Goal: Transaction & Acquisition: Download file/media

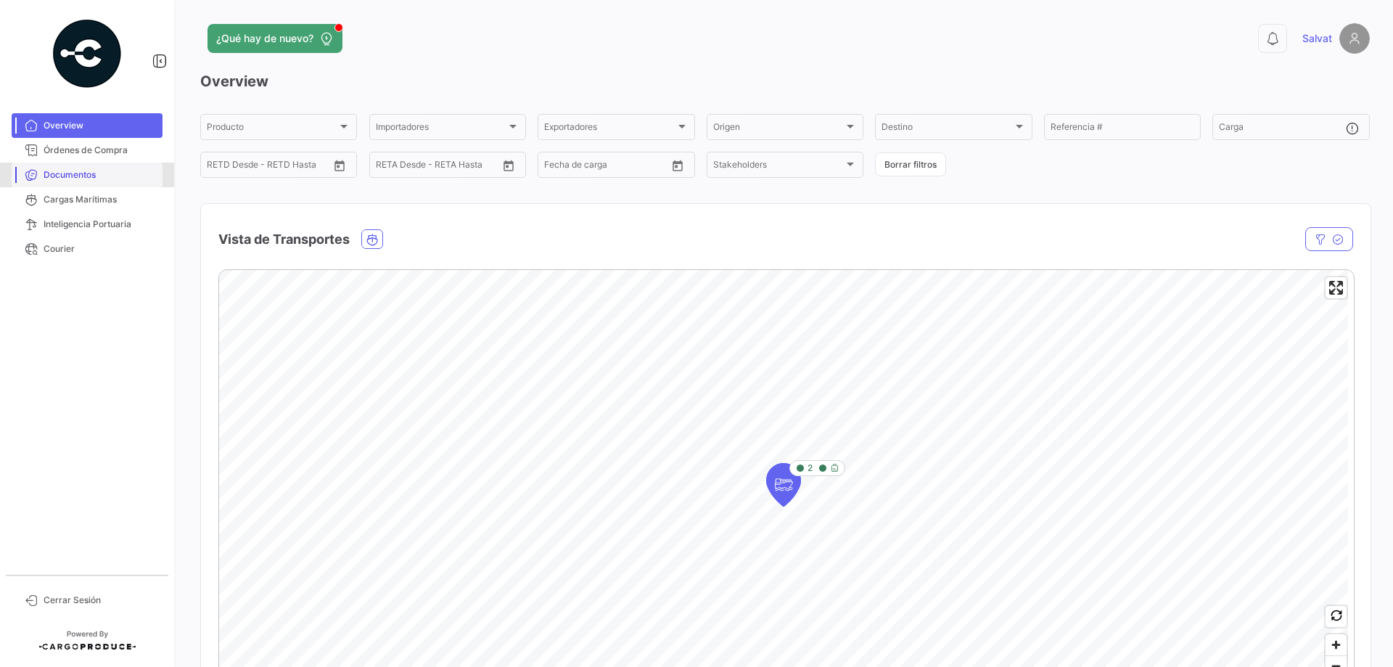
click at [74, 175] on span "Documentos" at bounding box center [100, 174] width 113 height 13
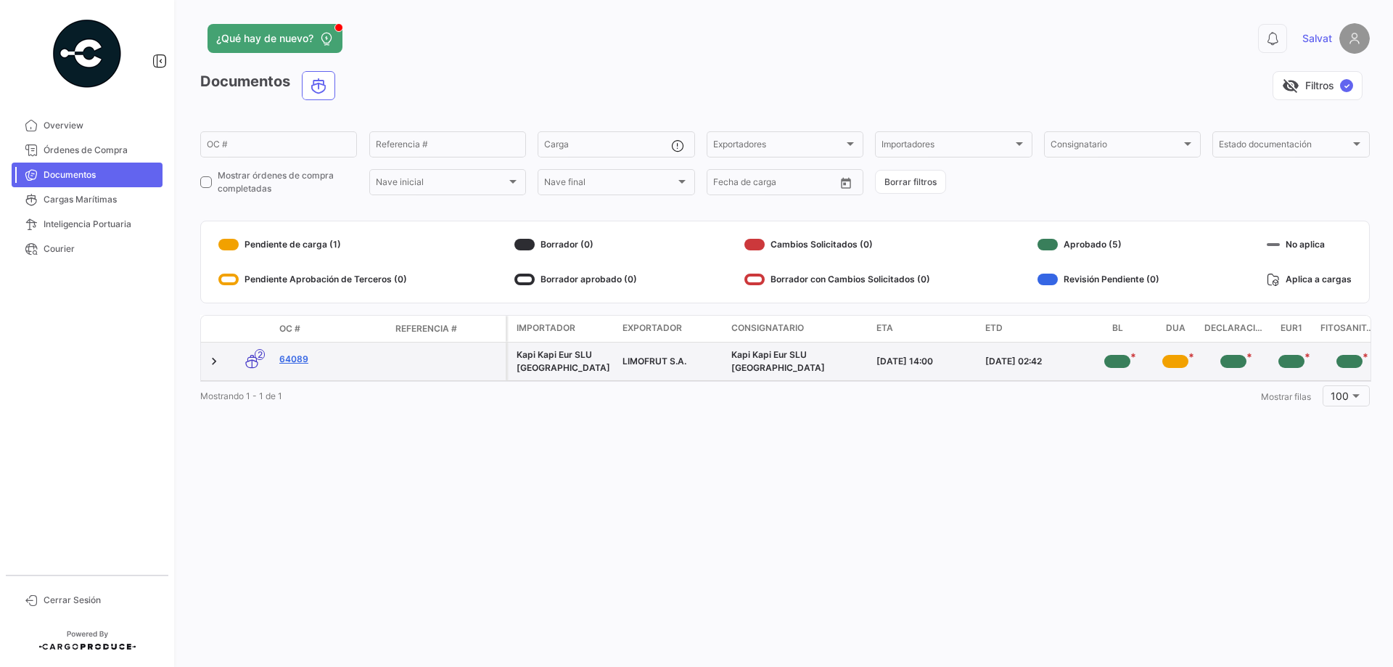
click at [290, 360] on link "64089" at bounding box center [331, 359] width 104 height 13
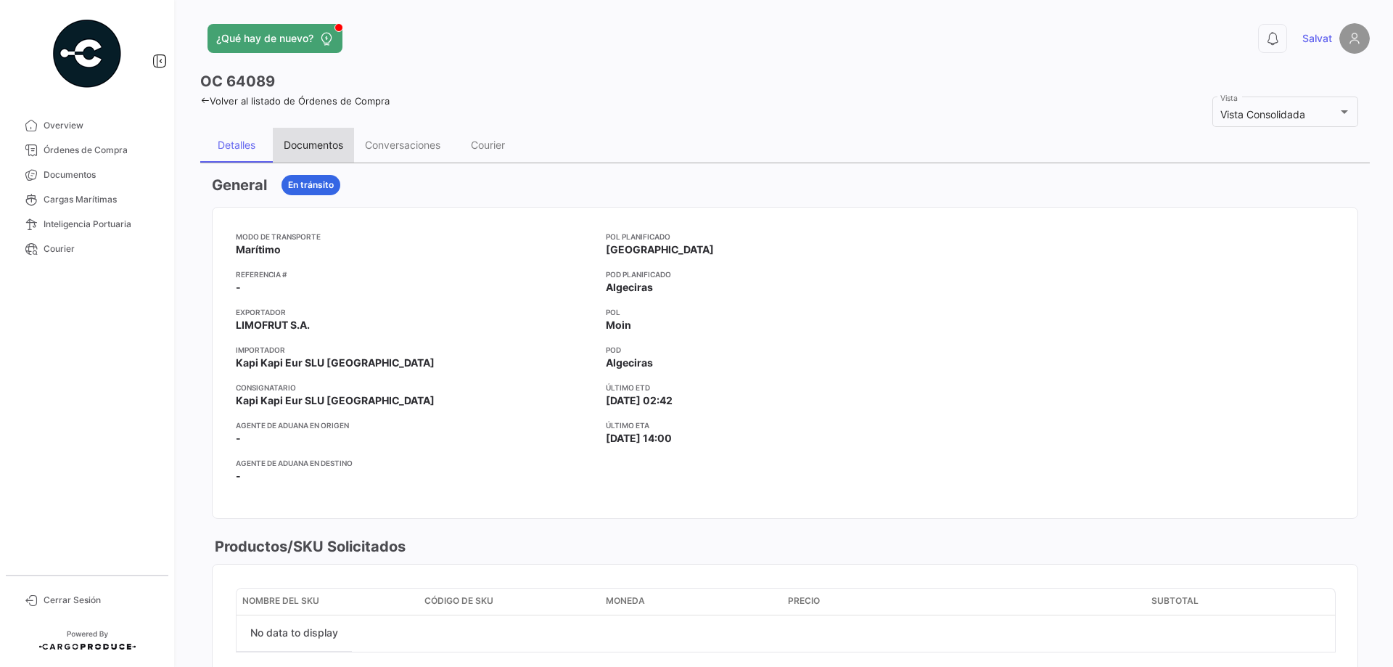
click at [317, 139] on div "Documentos" at bounding box center [314, 145] width 60 height 12
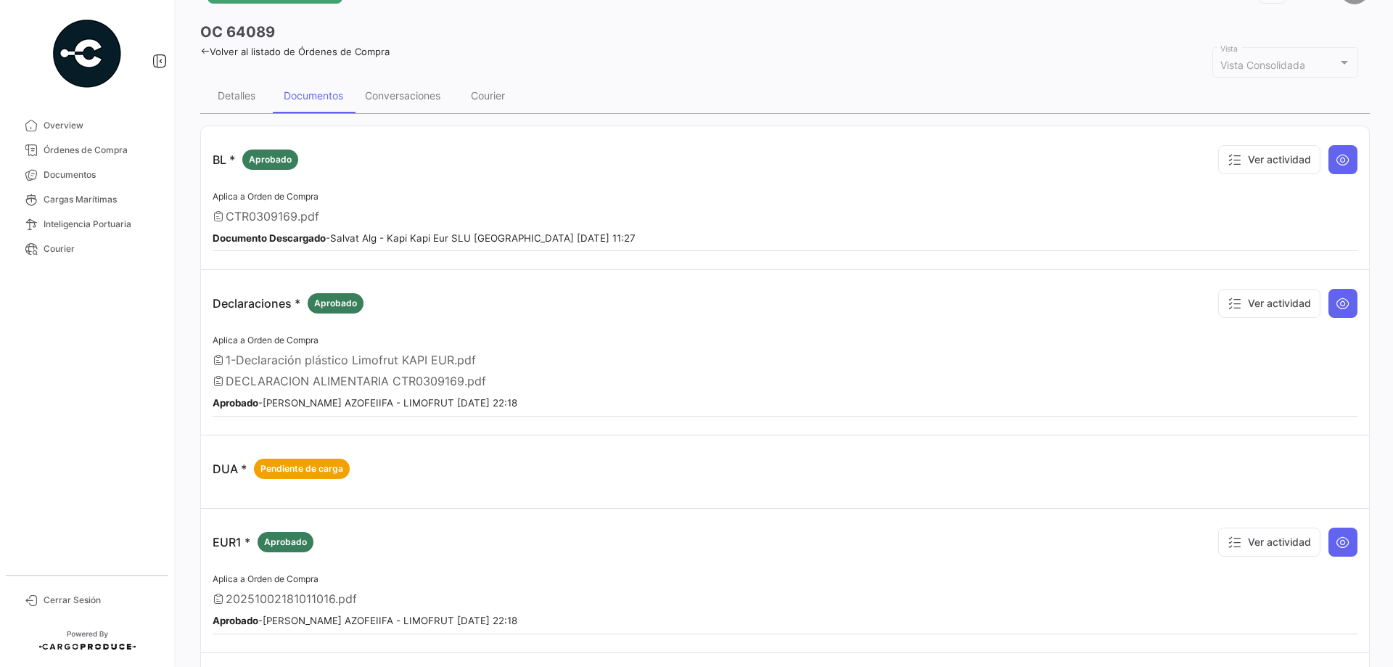
scroll to position [73, 0]
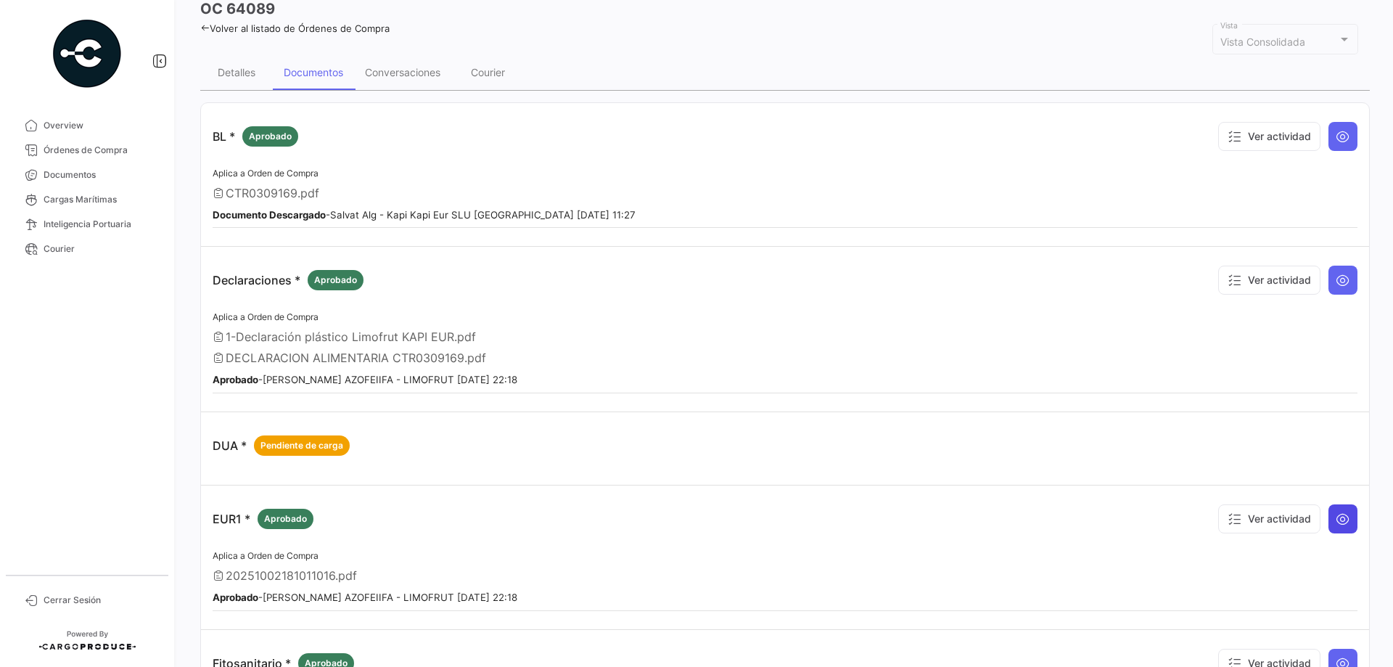
click at [1339, 515] on icon at bounding box center [1343, 519] width 15 height 15
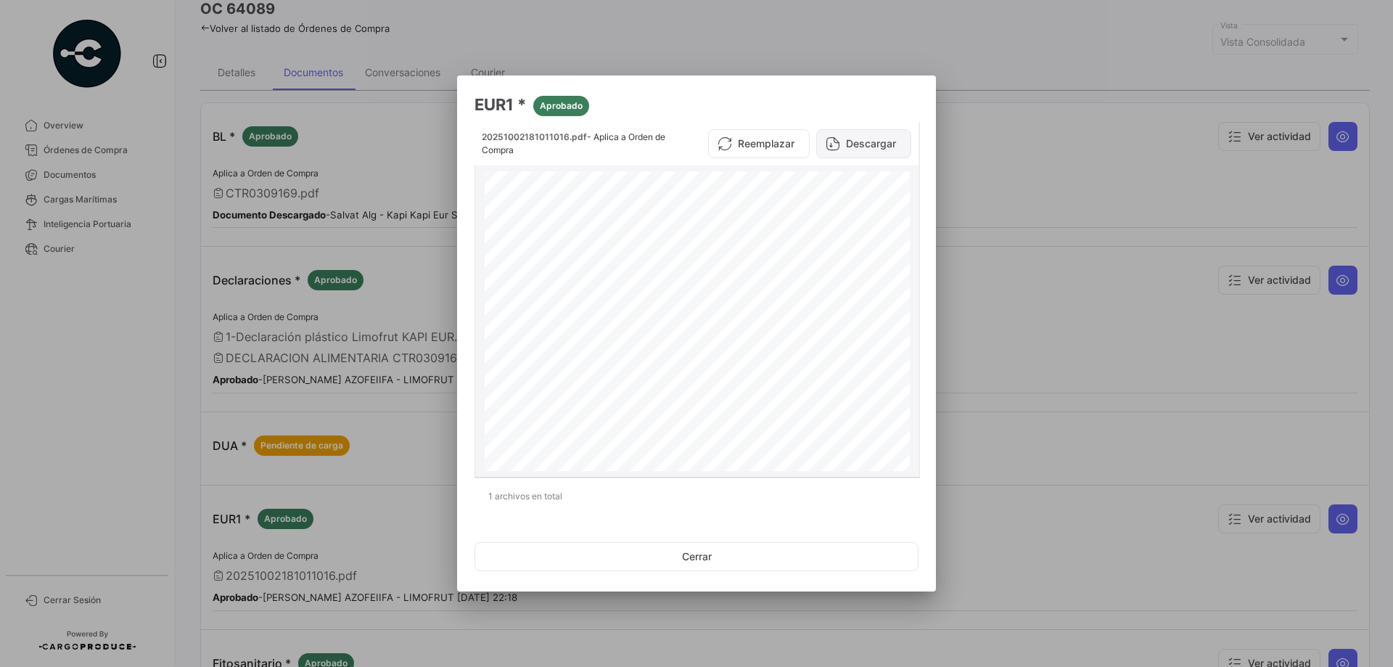
click at [843, 142] on button "Descargar" at bounding box center [863, 143] width 95 height 29
click at [673, 569] on button "Cerrar" at bounding box center [697, 556] width 444 height 29
